Goal: Complete application form

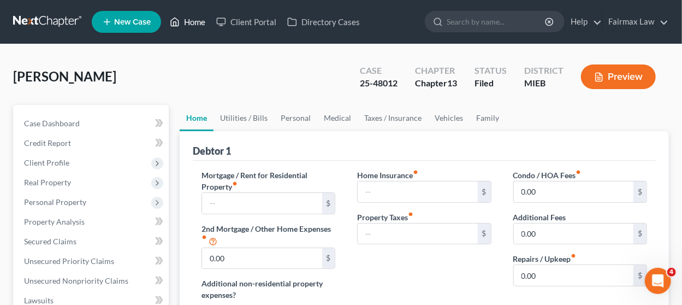
click at [182, 17] on link "Home" at bounding box center [187, 22] width 46 height 20
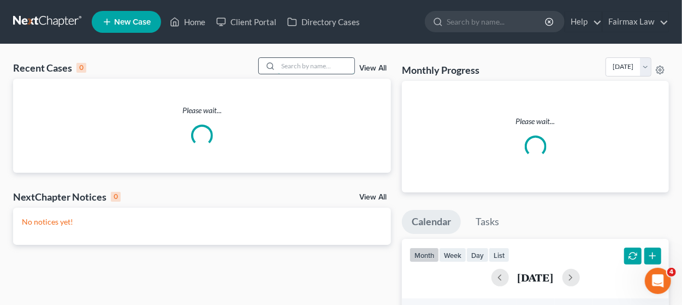
click at [316, 64] on input "search" at bounding box center [316, 66] width 76 height 16
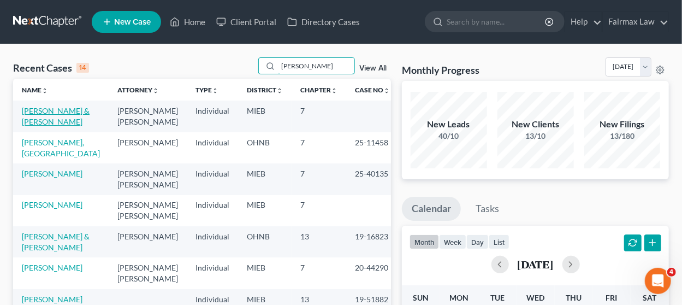
type input "[PERSON_NAME]"
click at [68, 108] on link "[PERSON_NAME] & [PERSON_NAME]" at bounding box center [56, 116] width 68 height 20
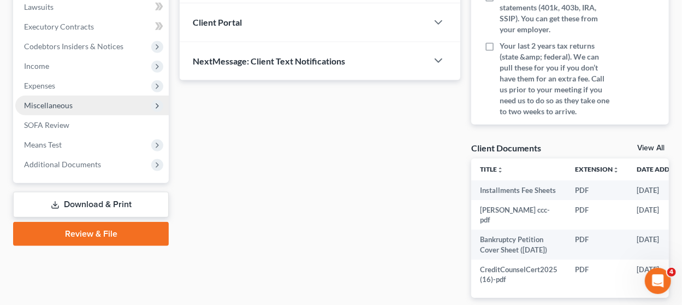
scroll to position [299, 0]
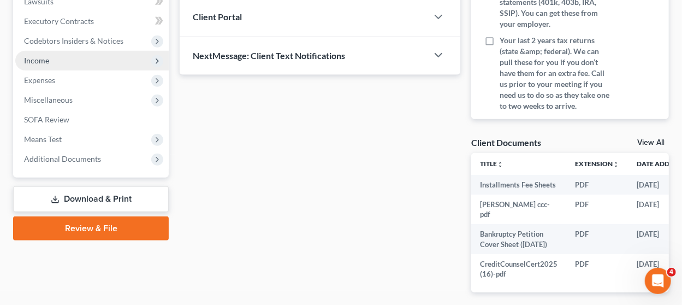
click at [105, 62] on span "Income" at bounding box center [91, 61] width 153 height 20
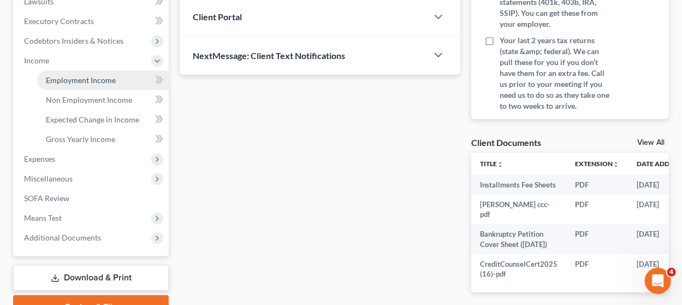
click at [104, 76] on span "Employment Income" at bounding box center [81, 79] width 70 height 9
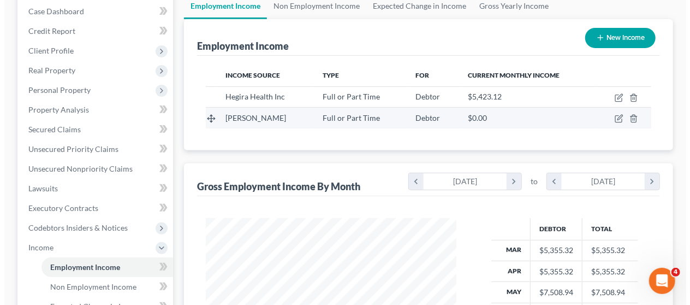
scroll to position [109, 0]
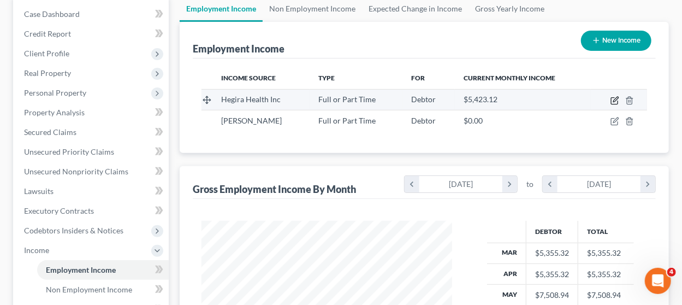
click at [616, 97] on icon "button" at bounding box center [614, 100] width 9 height 9
select select "0"
select select "23"
select select "2"
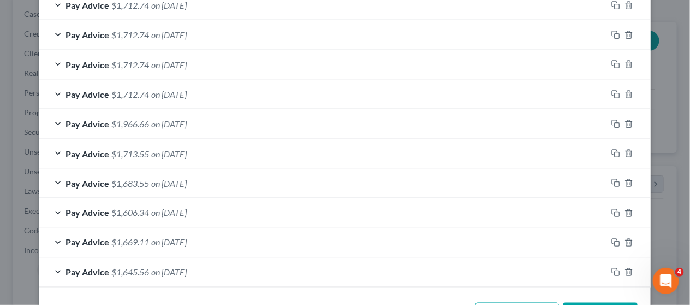
scroll to position [567, 0]
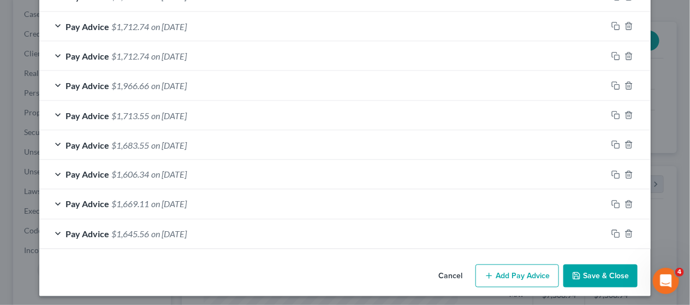
click at [263, 233] on div "Pay Advice $1,645.56 on [DATE]" at bounding box center [323, 233] width 568 height 29
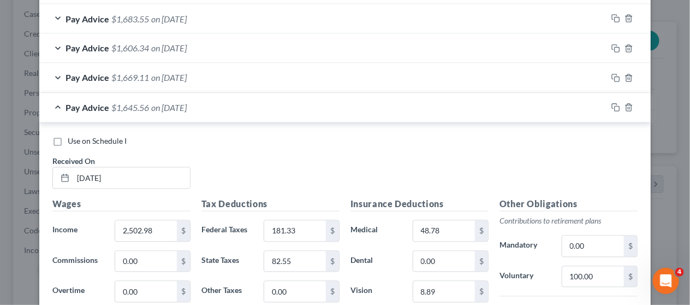
scroll to position [676, 0]
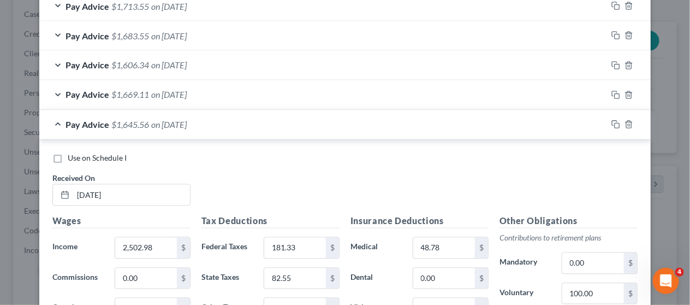
click at [266, 89] on div "Pay Advice $1,669.11 on [DATE]" at bounding box center [323, 94] width 568 height 29
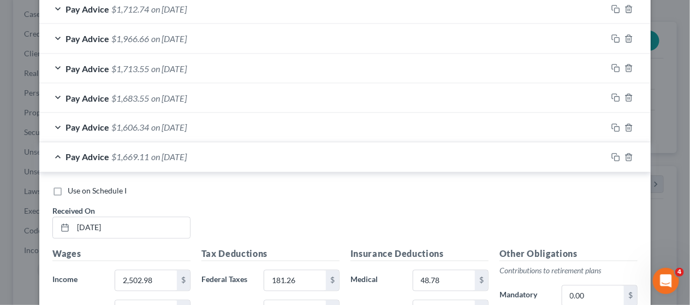
scroll to position [599, 0]
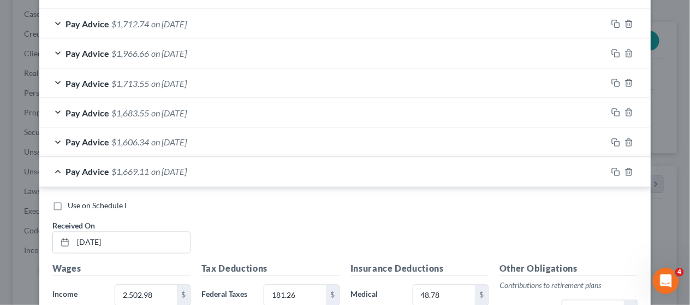
click at [272, 139] on div "Pay Advice $1,606.34 on [DATE]" at bounding box center [323, 142] width 568 height 29
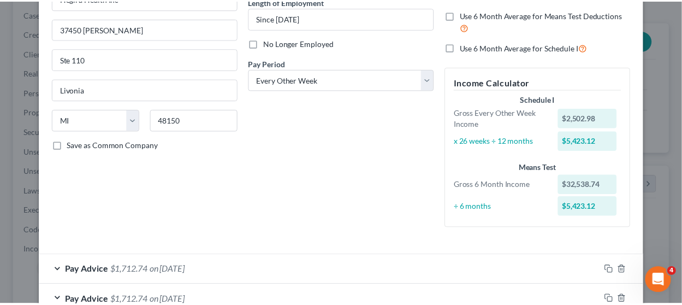
scroll to position [0, 0]
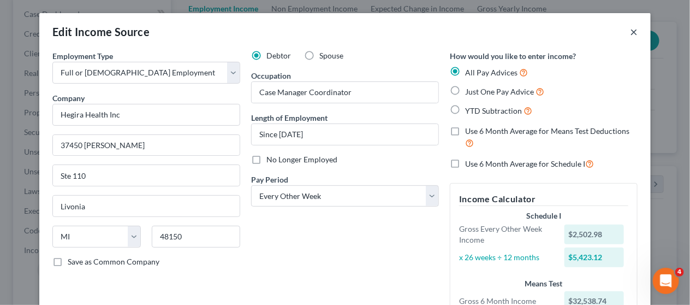
click at [630, 28] on button "×" at bounding box center [634, 31] width 8 height 13
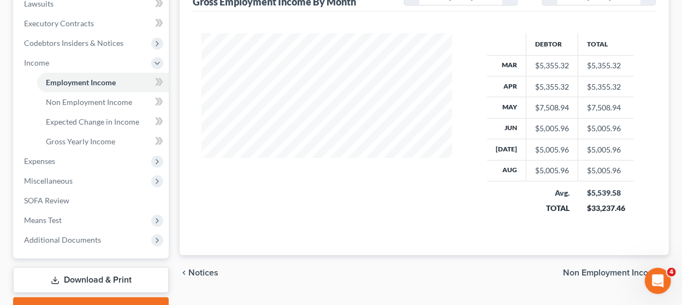
scroll to position [328, 0]
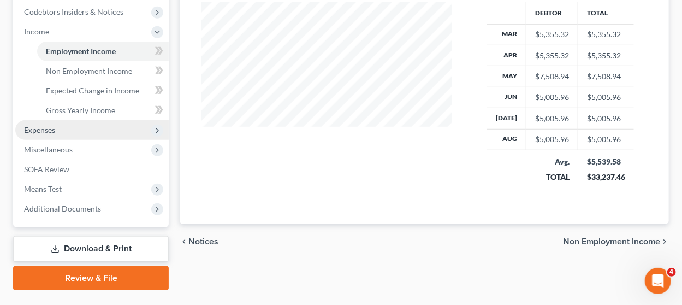
click at [95, 126] on span "Expenses" at bounding box center [91, 130] width 153 height 20
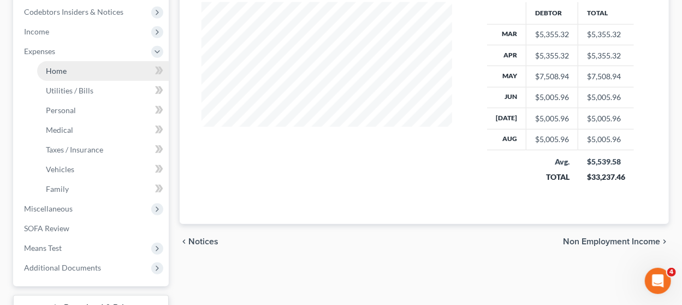
click at [86, 71] on link "Home" at bounding box center [103, 71] width 132 height 20
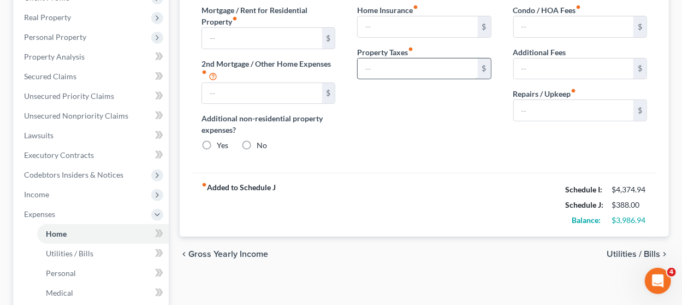
type input "1,630.00"
type input "0.00"
radio input "true"
type input "0.00"
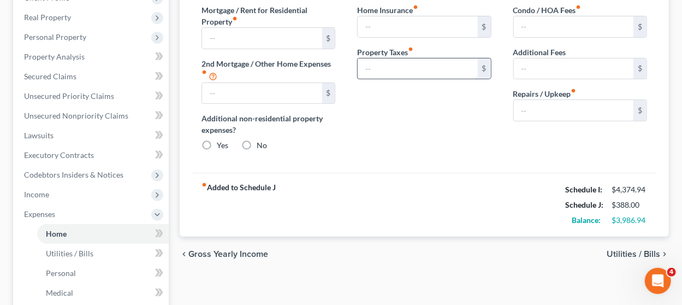
type input "0.00"
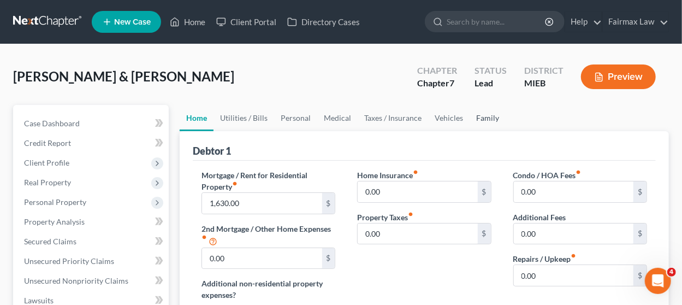
click at [473, 116] on link "Family" at bounding box center [488, 118] width 36 height 26
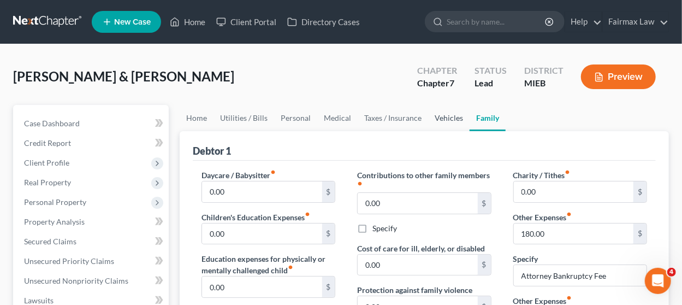
click at [450, 115] on link "Vehicles" at bounding box center [448, 118] width 41 height 26
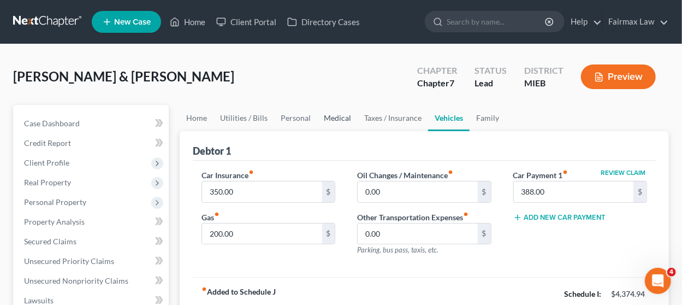
click at [346, 115] on link "Medical" at bounding box center [337, 118] width 40 height 26
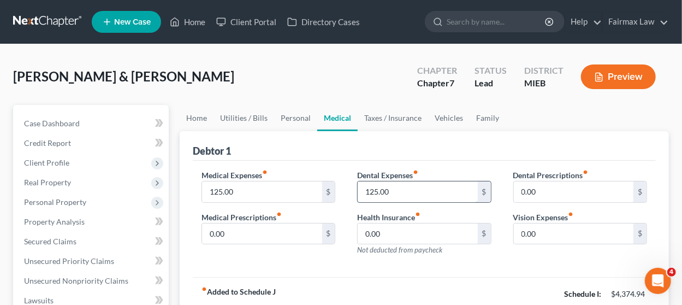
drag, startPoint x: 415, startPoint y: 185, endPoint x: 422, endPoint y: 185, distance: 6.6
click at [417, 185] on input "125.00" at bounding box center [418, 191] width 120 height 21
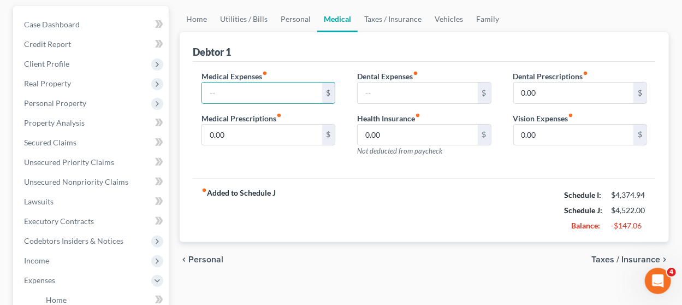
scroll to position [29, 0]
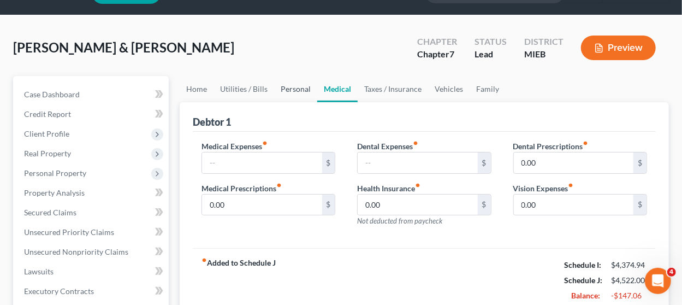
click at [296, 86] on link "Personal" at bounding box center [295, 89] width 43 height 26
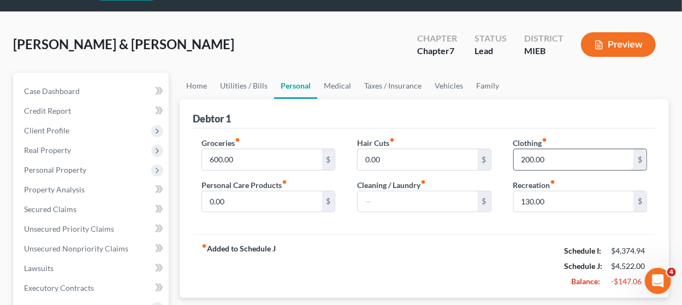
scroll to position [55, 0]
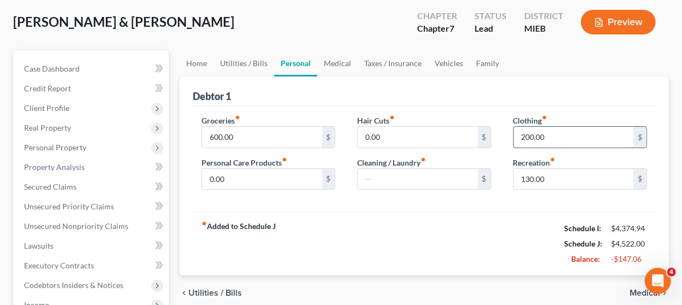
click at [559, 131] on input "200.00" at bounding box center [574, 137] width 120 height 21
click at [557, 175] on input "130.00" at bounding box center [574, 179] width 120 height 21
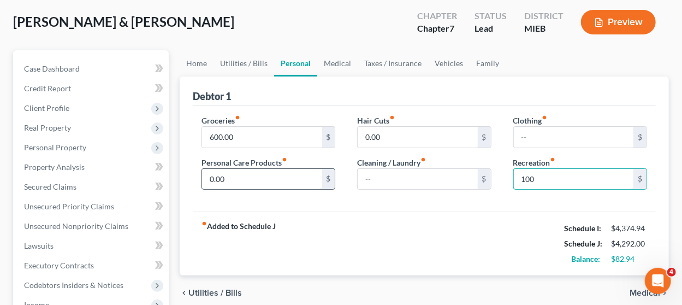
type input "100"
click at [233, 175] on input "0.00" at bounding box center [262, 179] width 120 height 21
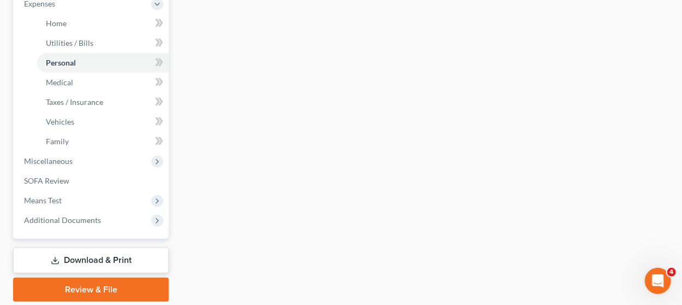
scroll to position [411, 0]
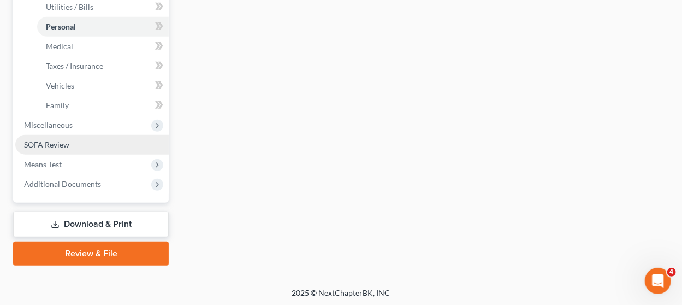
click at [42, 146] on span "SOFA Review" at bounding box center [46, 144] width 45 height 9
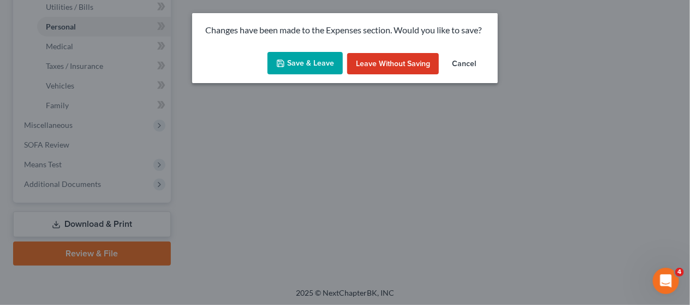
click at [285, 58] on button "Save & Leave" at bounding box center [305, 63] width 75 height 23
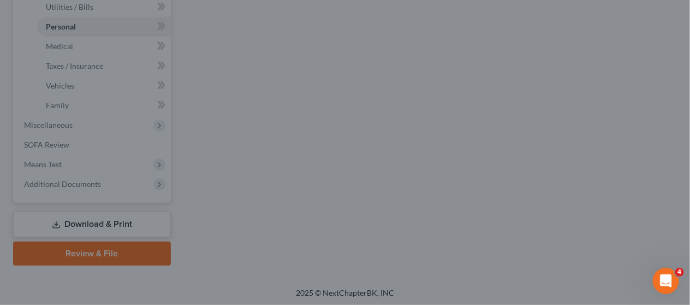
type input "50.00"
type input "100.00"
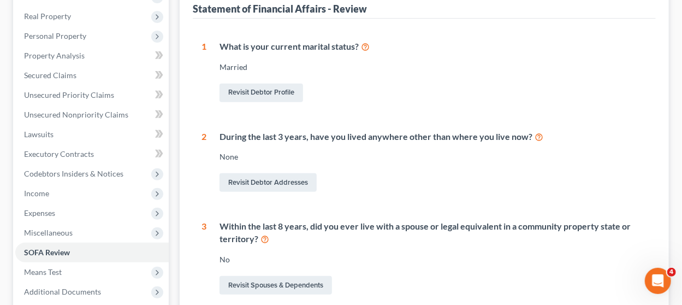
scroll to position [109, 0]
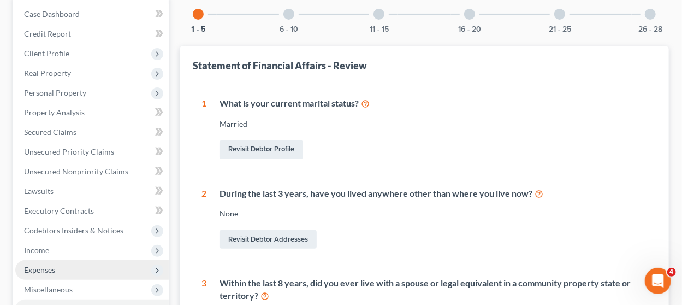
click at [46, 265] on span "Expenses" at bounding box center [39, 269] width 31 height 9
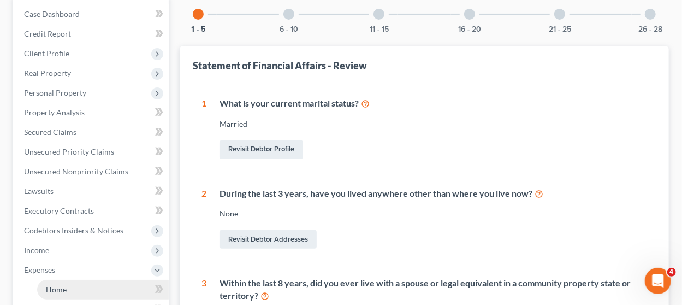
click at [45, 281] on link "Home" at bounding box center [103, 290] width 132 height 20
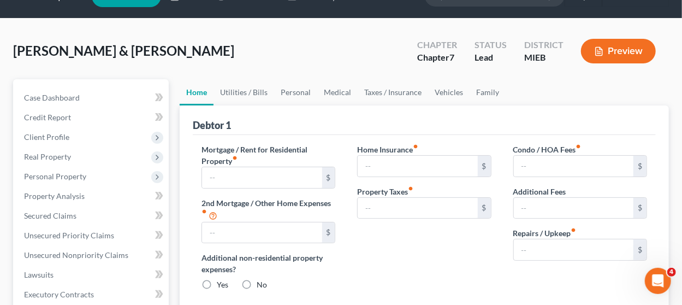
type input "1,630.00"
type input "0.00"
radio input "true"
type input "0.00"
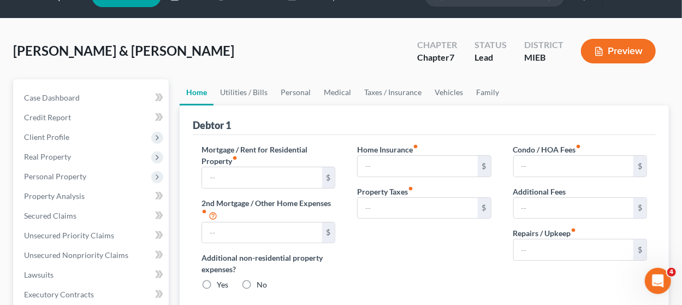
type input "0.00"
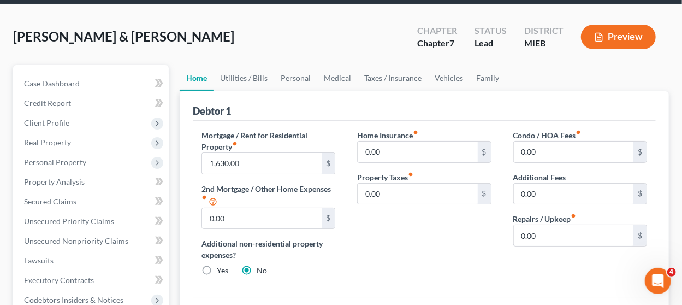
scroll to position [110, 0]
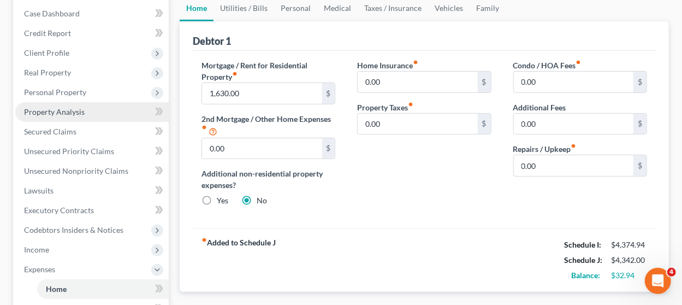
click at [37, 111] on span "Property Analysis" at bounding box center [54, 111] width 61 height 9
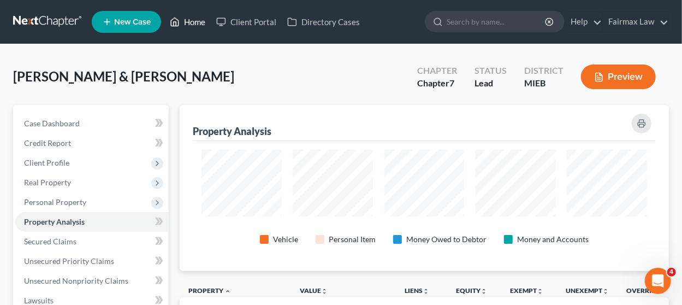
click at [200, 20] on link "Home" at bounding box center [187, 22] width 46 height 20
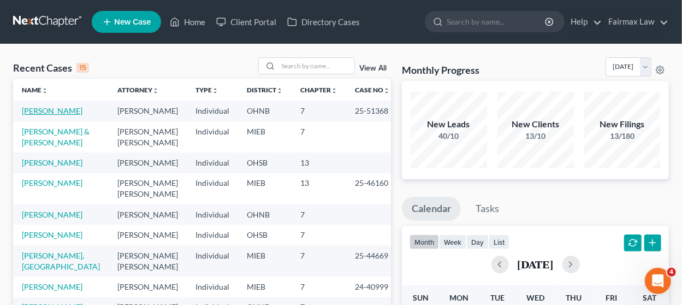
click at [48, 112] on link "[PERSON_NAME]" at bounding box center [52, 110] width 61 height 9
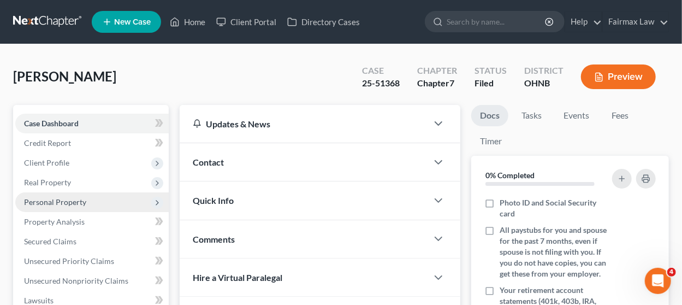
click at [70, 205] on span "Personal Property" at bounding box center [55, 201] width 62 height 9
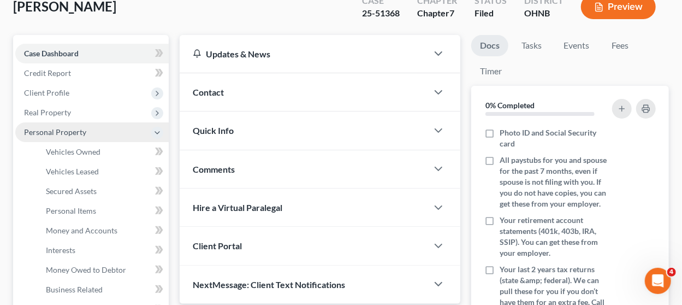
scroll to position [109, 0]
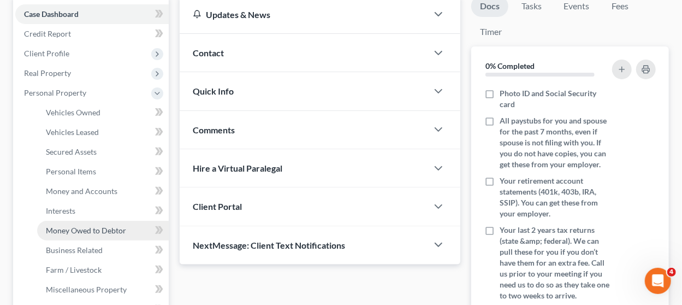
click at [89, 225] on span "Money Owed to Debtor" at bounding box center [86, 229] width 80 height 9
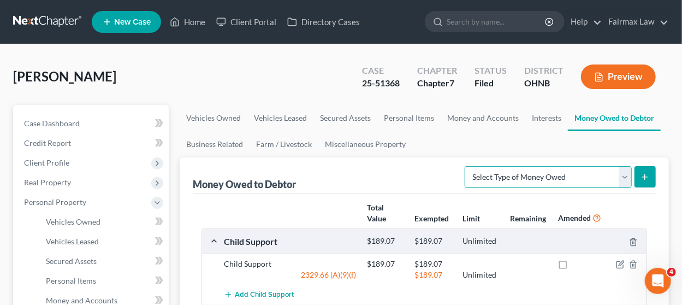
click at [515, 175] on select "Select Type of Money Owed Accounts Receivable Alimony Child Support Claims Agai…" at bounding box center [548, 177] width 167 height 22
click at [319, 75] on div "[PERSON_NAME] Upgraded Case 25-51368 Chapter Chapter 7 Status [GEOGRAPHIC_DATA]…" at bounding box center [341, 81] width 656 height 48
click at [61, 58] on div "[PERSON_NAME] Upgraded Case 25-51368 Chapter Chapter 7 Status [GEOGRAPHIC_DATA]…" at bounding box center [341, 81] width 656 height 48
click at [176, 19] on icon at bounding box center [175, 21] width 10 height 13
